Goal: Browse casually: Explore the website without a specific task or goal

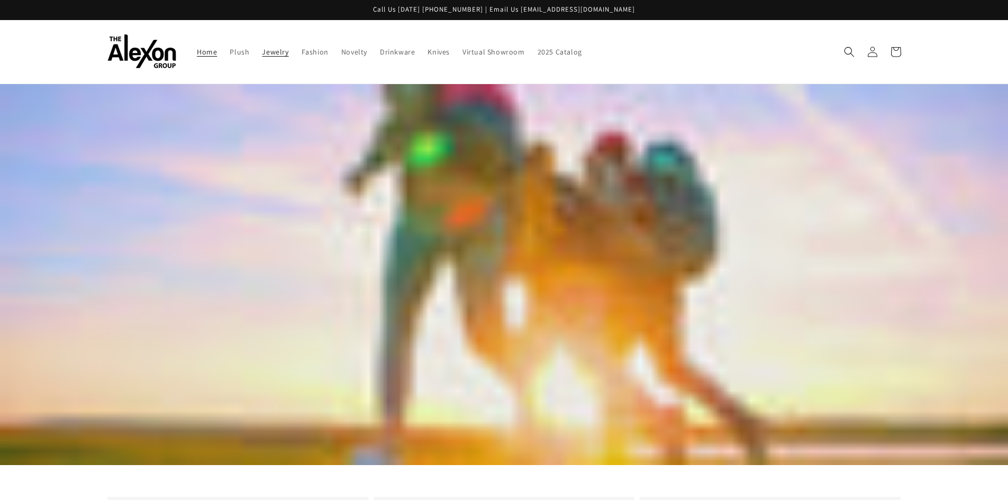
click at [279, 53] on span "Jewelry" at bounding box center [275, 52] width 26 height 10
click at [396, 54] on span "Drinkware" at bounding box center [397, 52] width 35 height 10
